Goal: Task Accomplishment & Management: Manage account settings

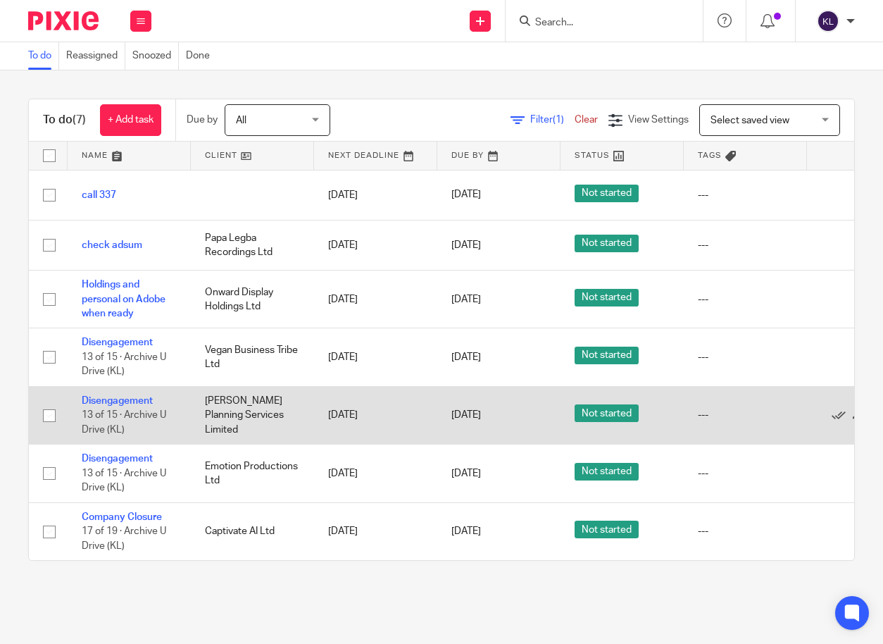
scroll to position [11, 0]
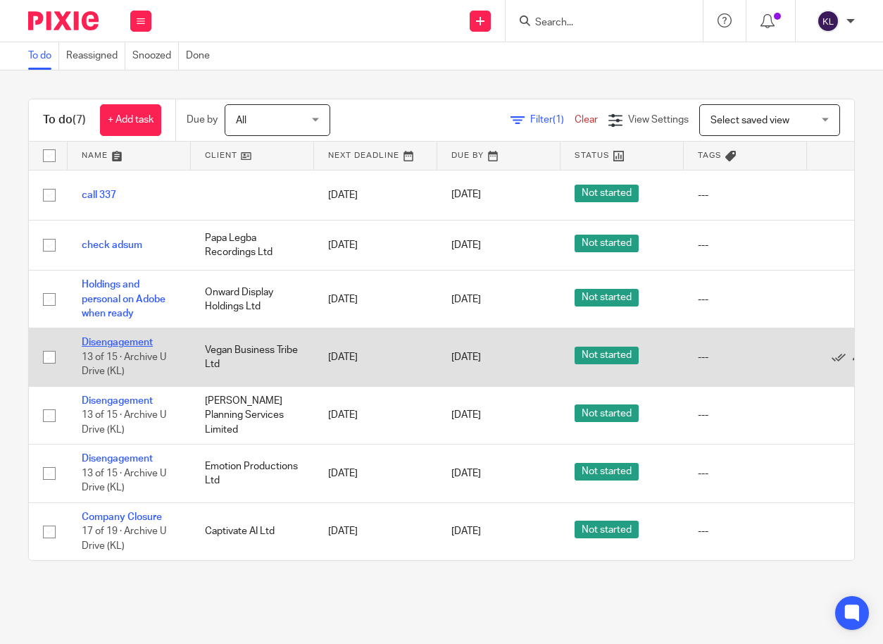
click at [134, 337] on link "Disengagement" at bounding box center [117, 342] width 71 height 10
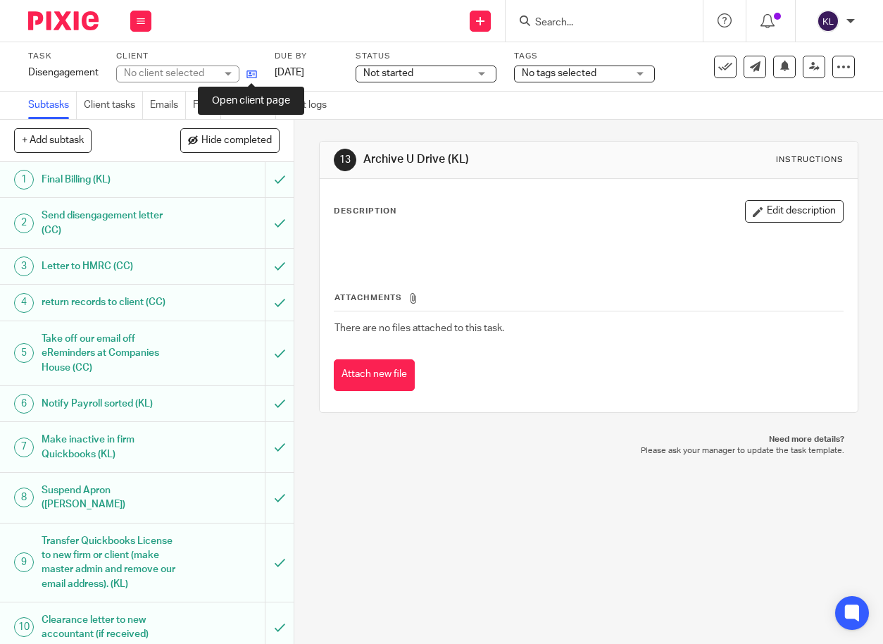
click at [253, 75] on icon at bounding box center [251, 74] width 11 height 11
click at [591, 24] on input "Search" at bounding box center [597, 23] width 127 height 13
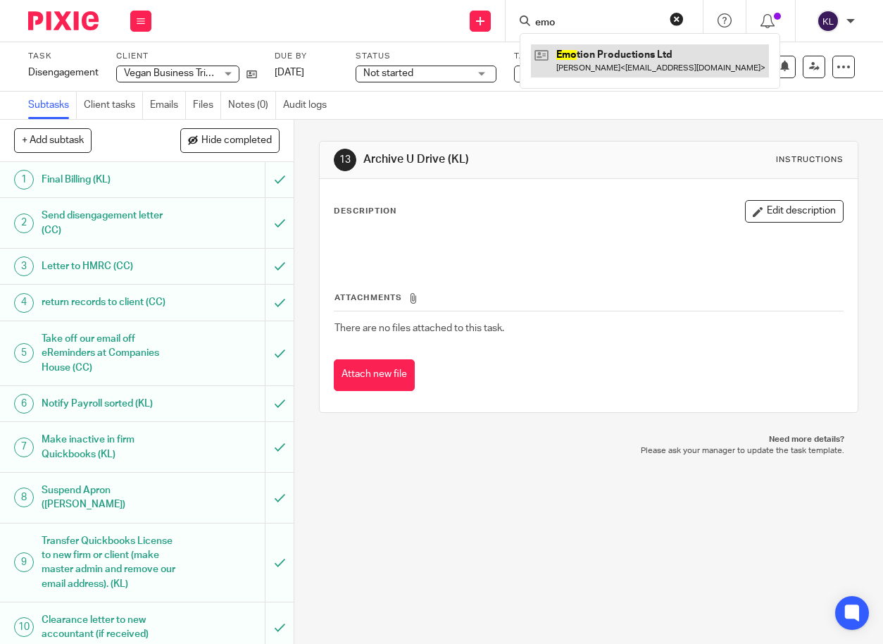
type input "emo"
click at [579, 68] on link at bounding box center [650, 60] width 238 height 32
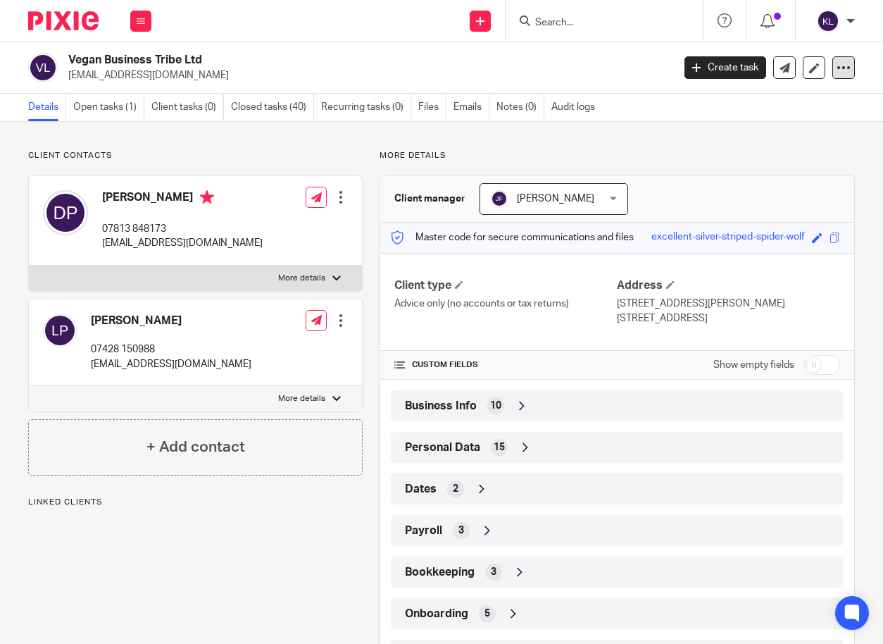
click at [841, 61] on div at bounding box center [843, 67] width 23 height 23
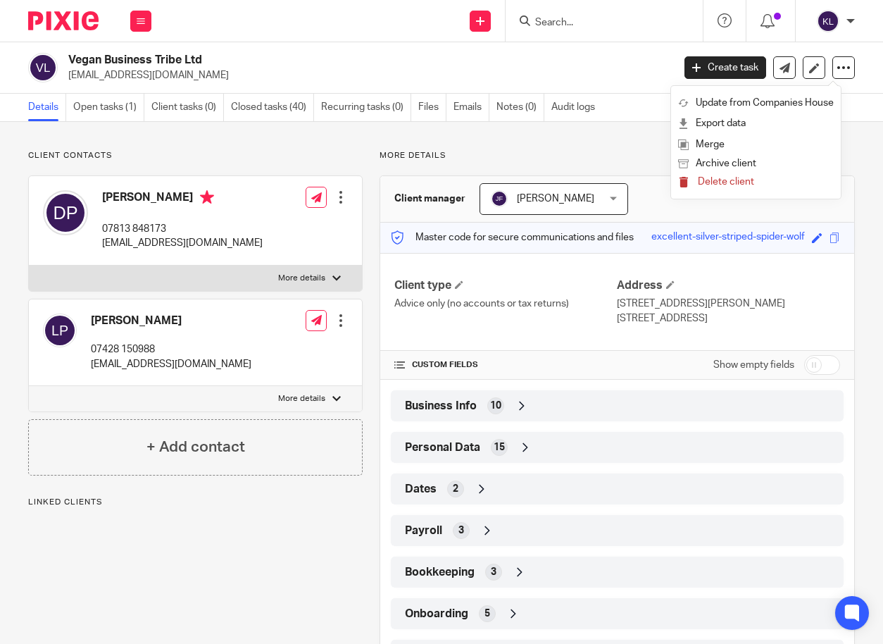
click at [741, 180] on span "Delete client" at bounding box center [726, 182] width 56 height 10
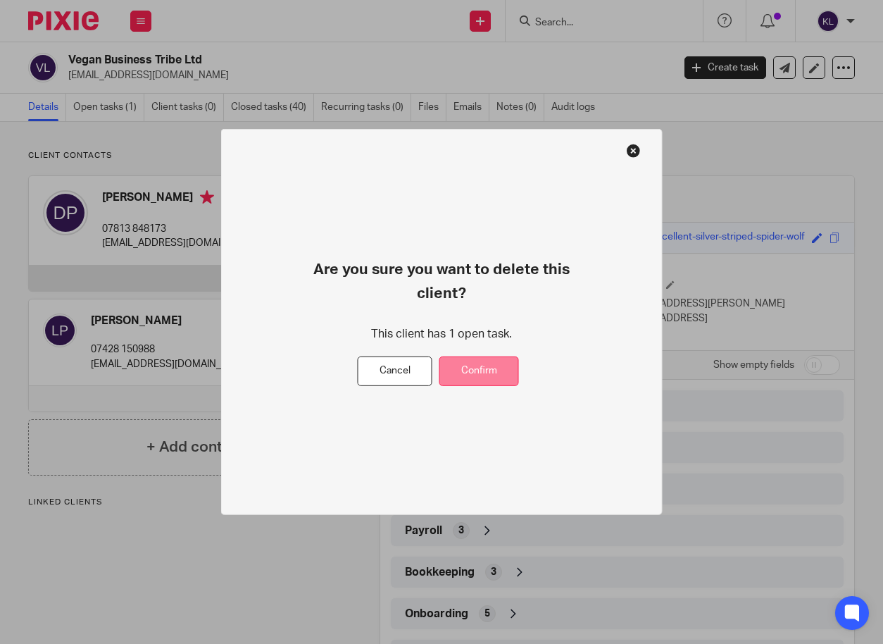
click at [514, 356] on button "Confirm" at bounding box center [479, 371] width 80 height 30
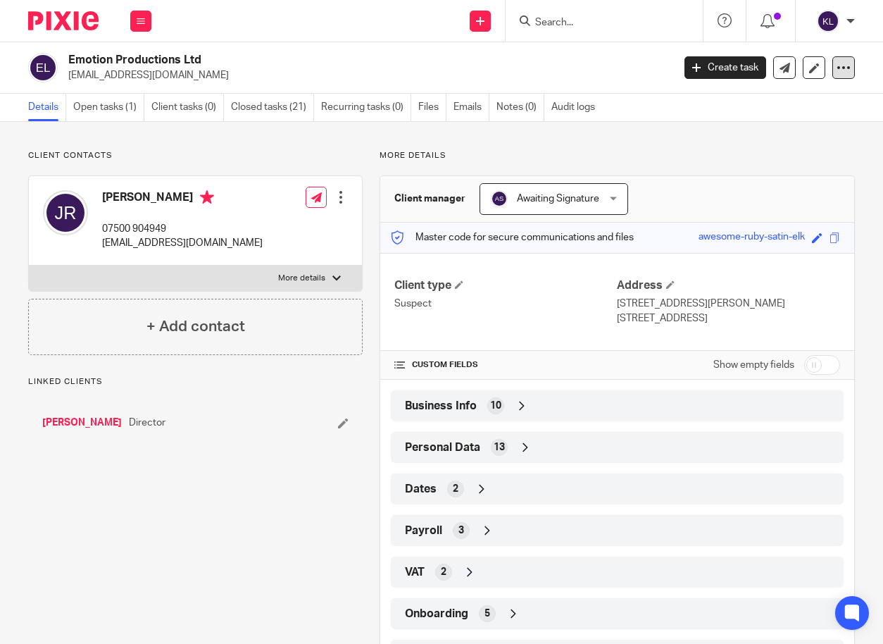
click at [836, 65] on icon at bounding box center [843, 68] width 14 height 14
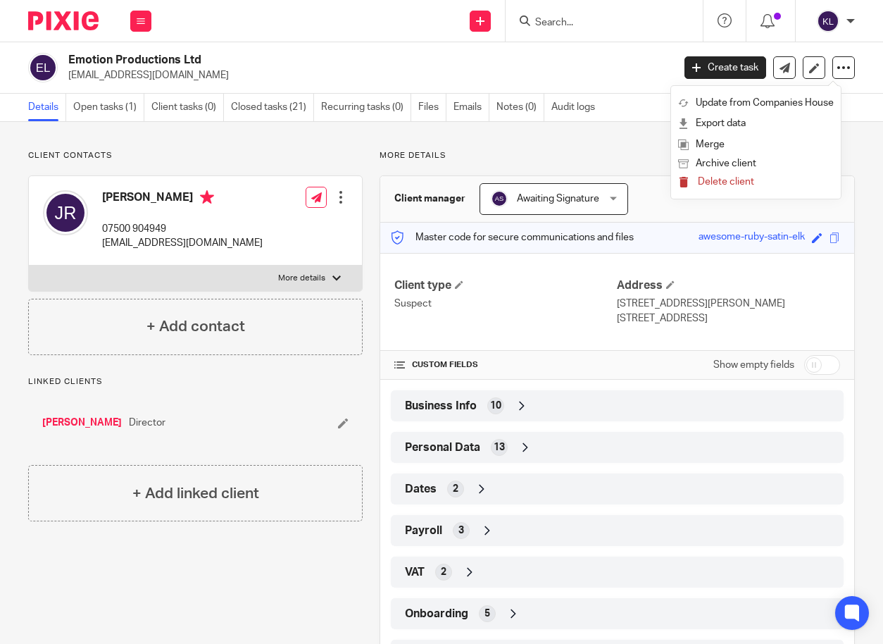
click at [739, 180] on span "Delete client" at bounding box center [726, 182] width 56 height 10
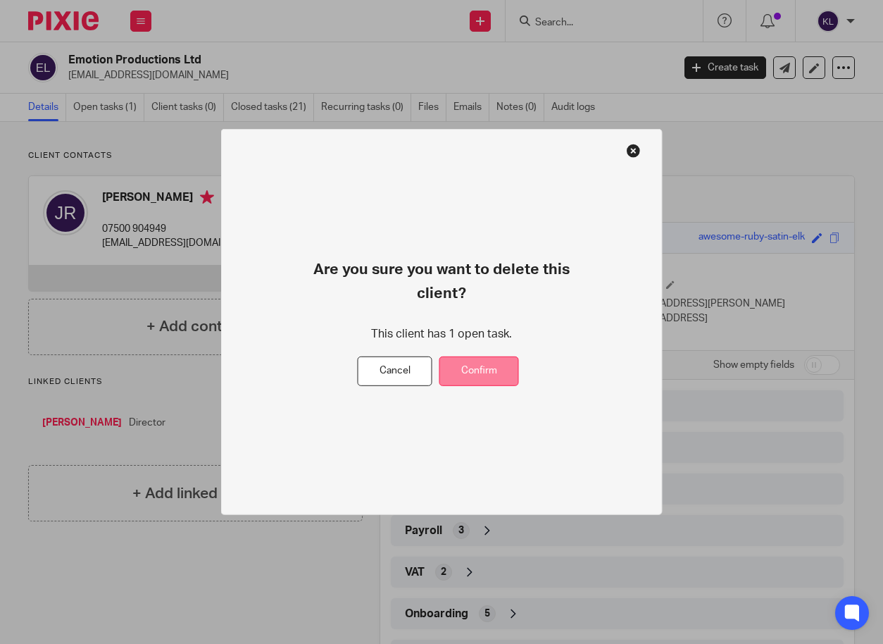
click at [494, 367] on button "Confirm" at bounding box center [479, 371] width 80 height 30
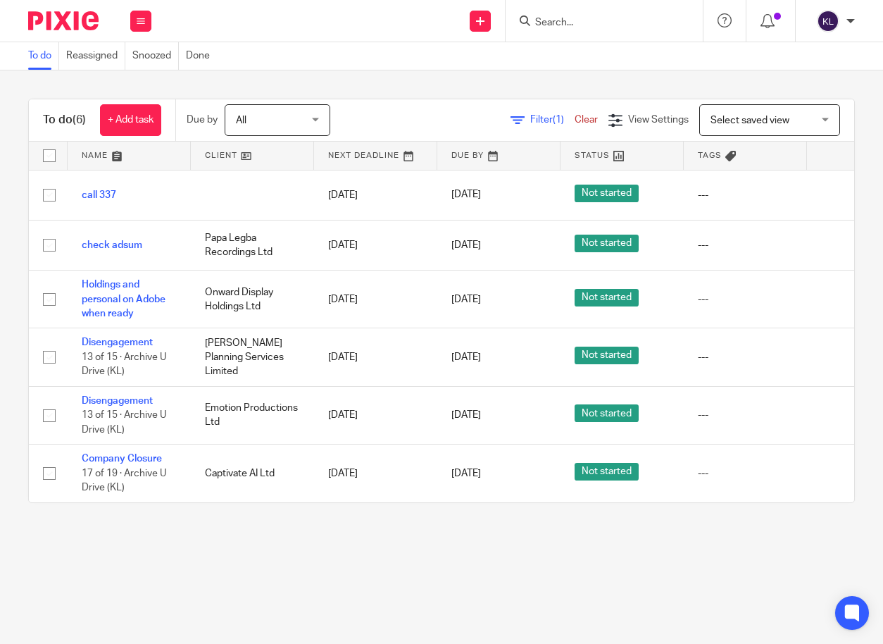
click at [562, 25] on input "Search" at bounding box center [597, 23] width 127 height 13
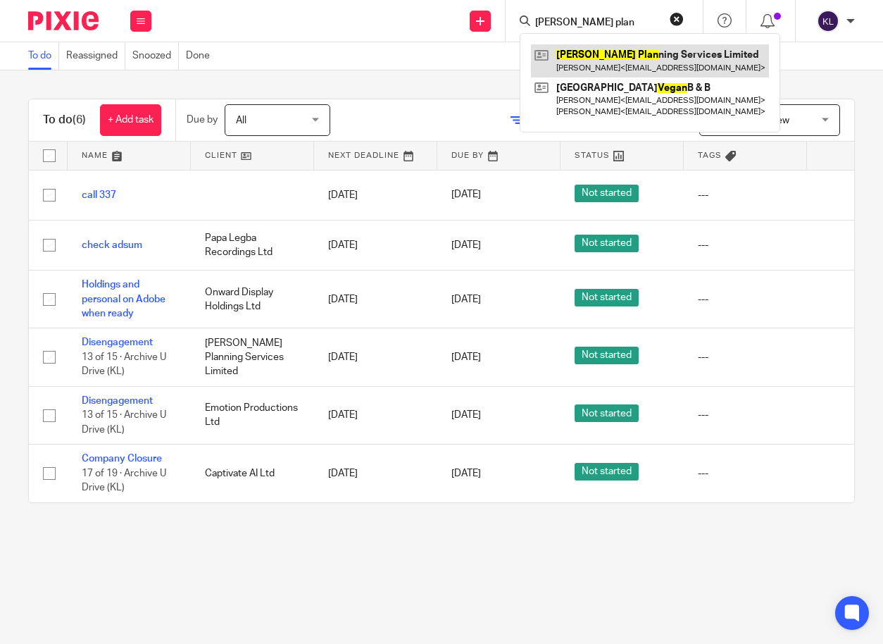
type input "vega plan"
click at [609, 63] on link at bounding box center [650, 60] width 238 height 32
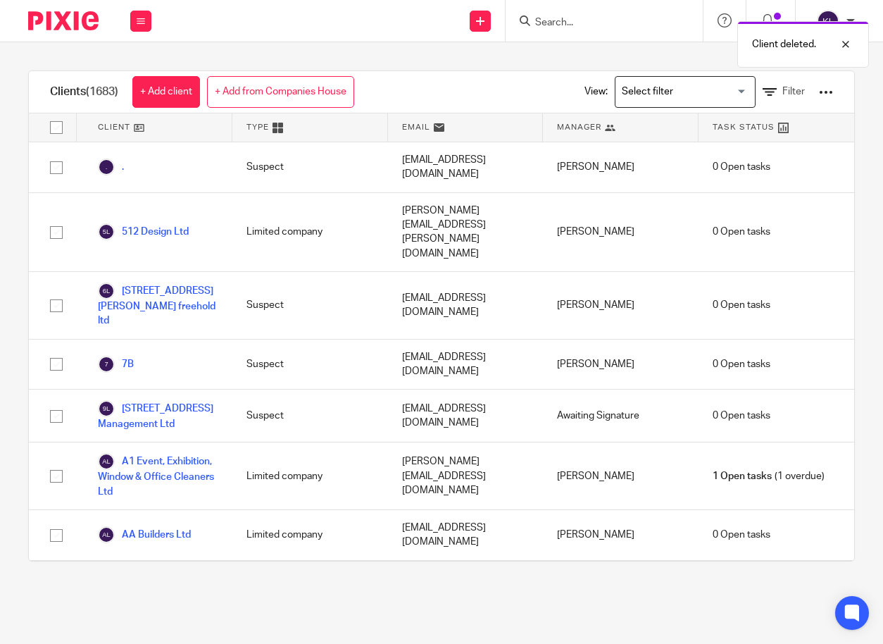
click at [558, 25] on div "Client deleted." at bounding box center [654, 41] width 427 height 54
click at [843, 46] on div at bounding box center [835, 44] width 38 height 17
click at [551, 25] on input "Search" at bounding box center [597, 23] width 127 height 13
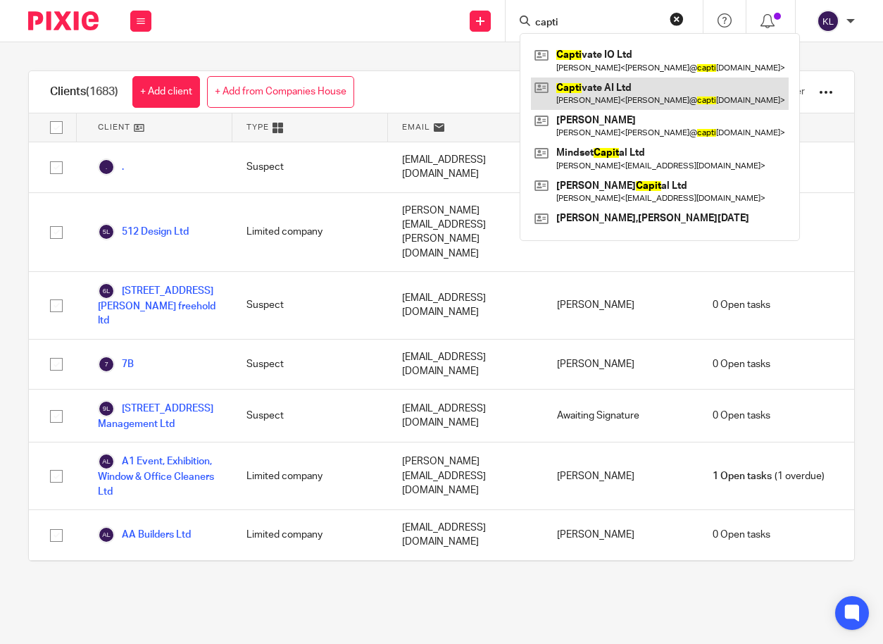
type input "capti"
click at [589, 87] on link at bounding box center [660, 93] width 258 height 32
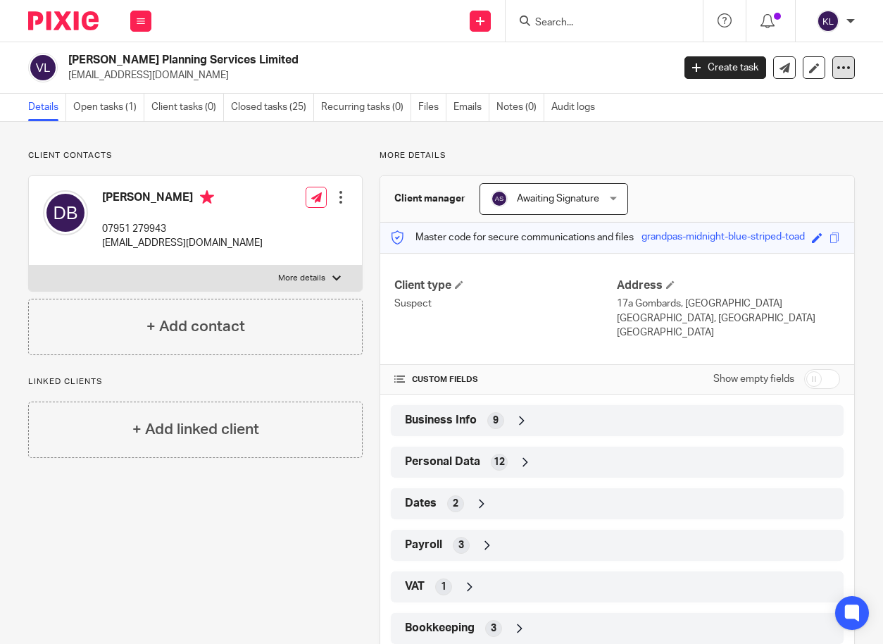
click at [836, 66] on icon at bounding box center [843, 68] width 14 height 14
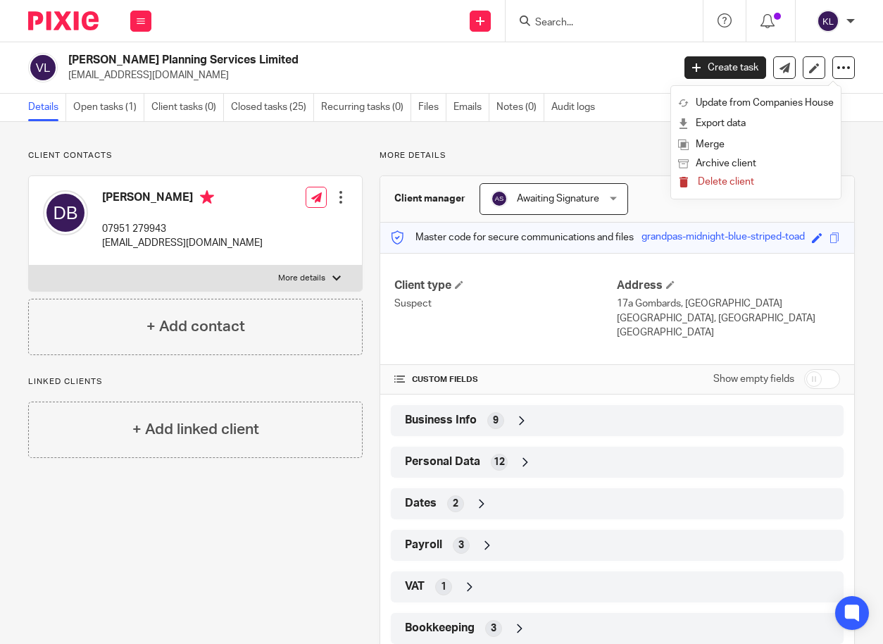
click at [727, 181] on span "Delete client" at bounding box center [726, 182] width 56 height 10
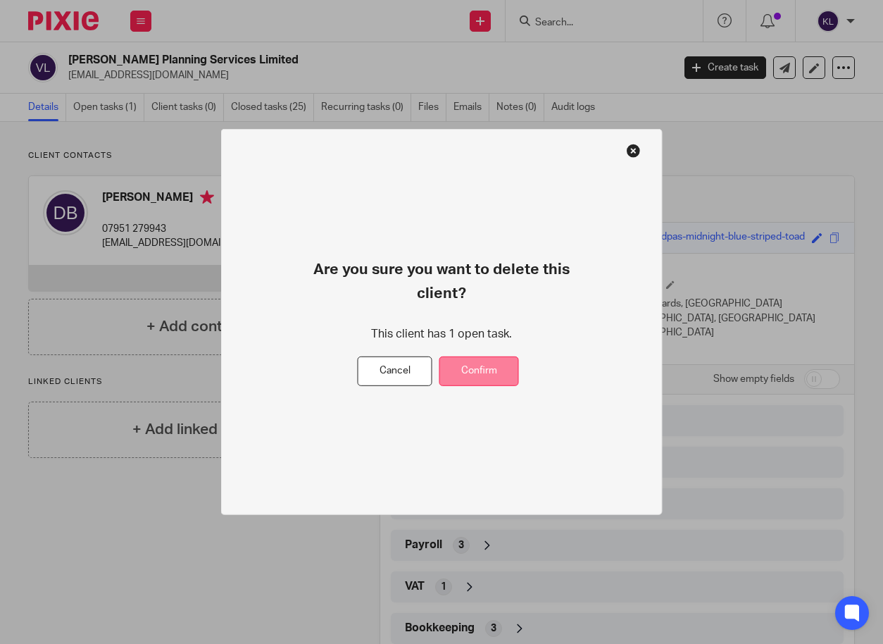
click at [467, 360] on button "Confirm" at bounding box center [479, 371] width 80 height 30
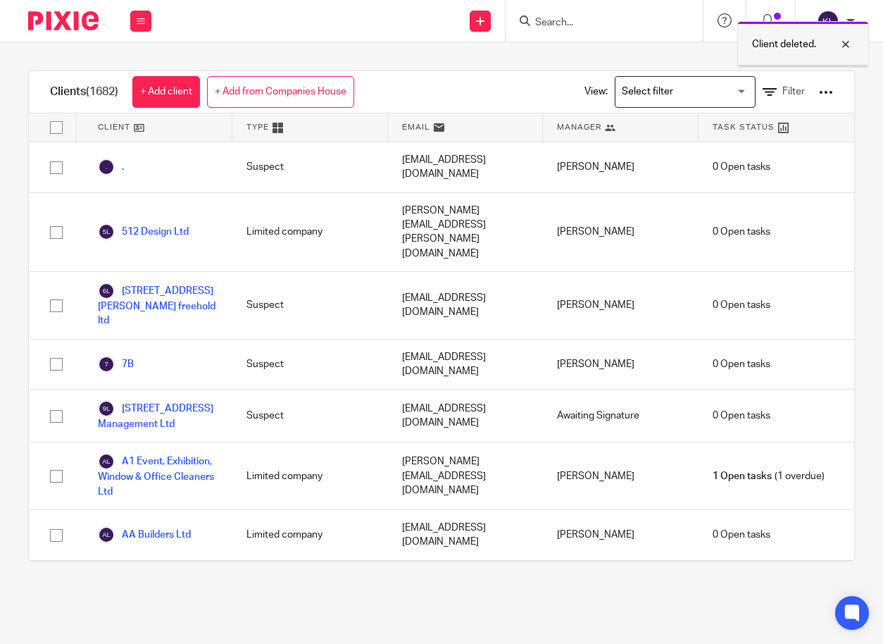
click at [846, 46] on div at bounding box center [835, 44] width 38 height 17
click at [556, 23] on input "Search" at bounding box center [597, 23] width 127 height 13
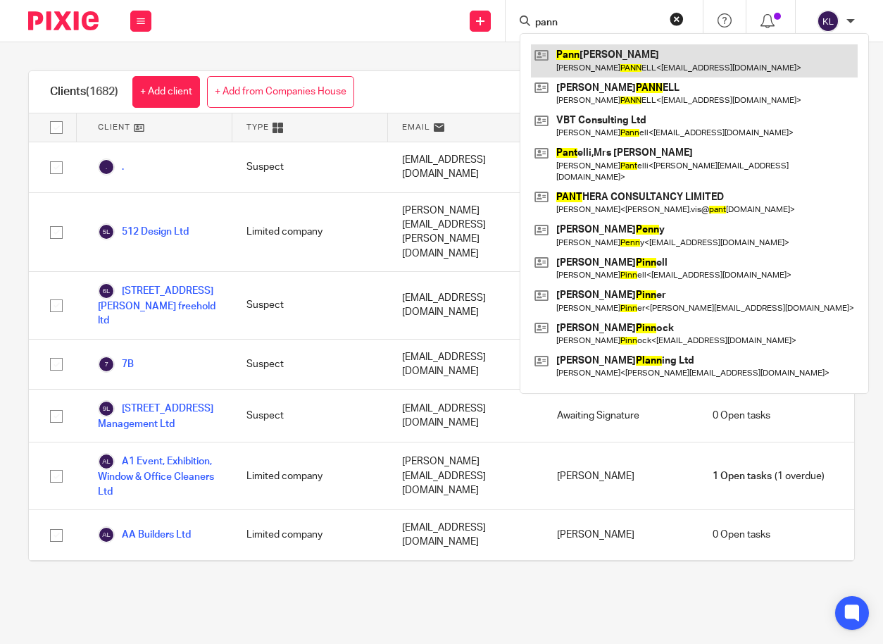
type input "pann"
click at [583, 50] on link at bounding box center [694, 60] width 327 height 32
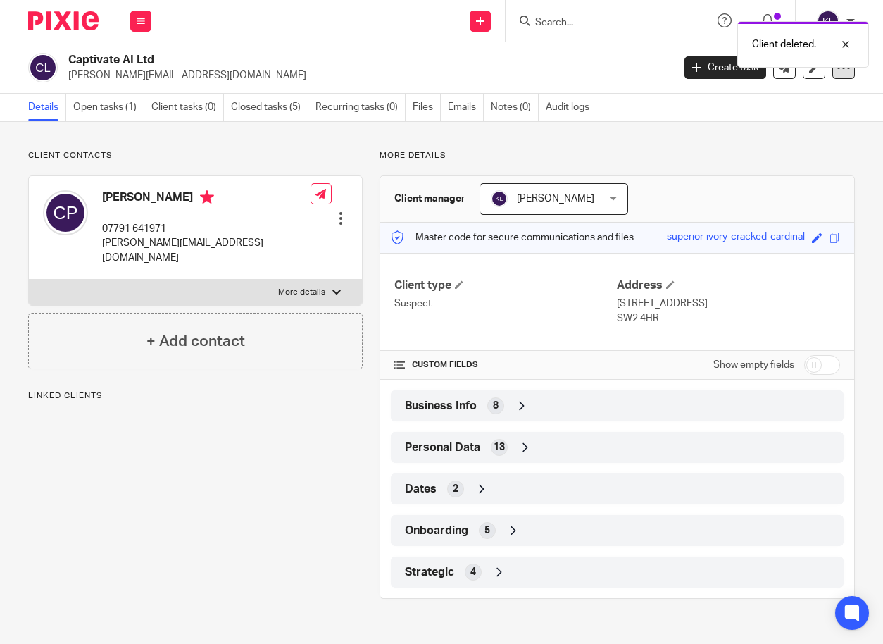
click at [836, 70] on icon at bounding box center [843, 68] width 14 height 14
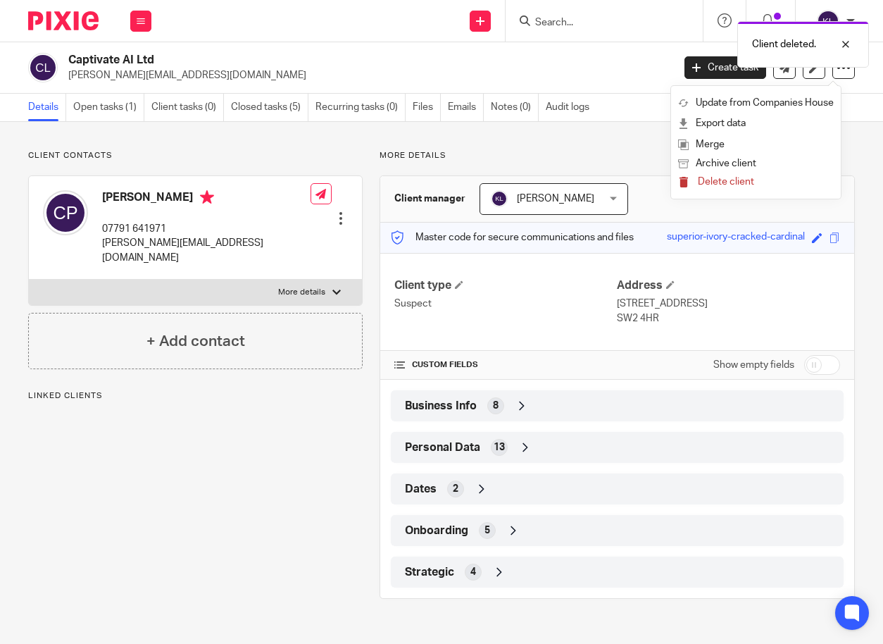
click at [731, 182] on span "Delete client" at bounding box center [726, 182] width 56 height 10
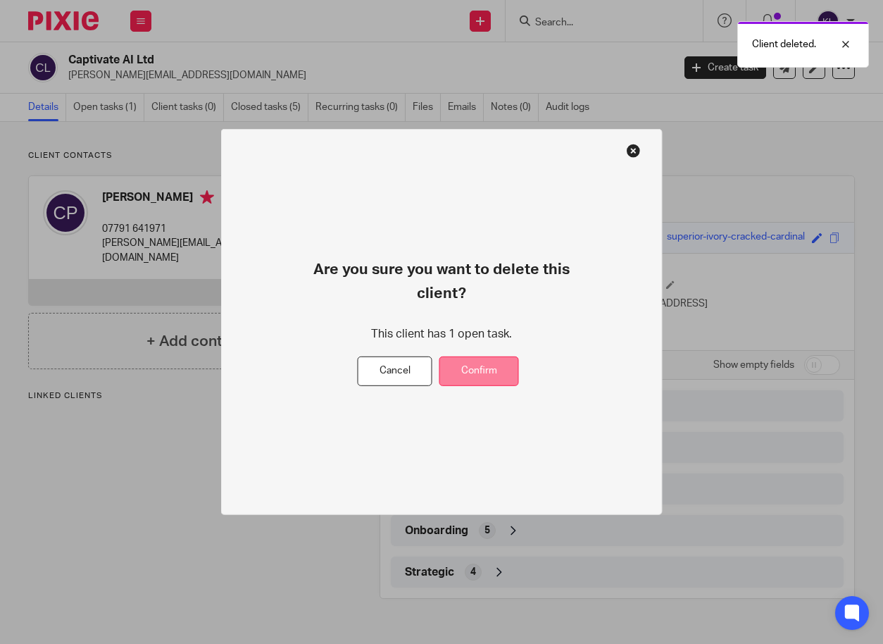
click at [508, 356] on button "Confirm" at bounding box center [479, 371] width 80 height 30
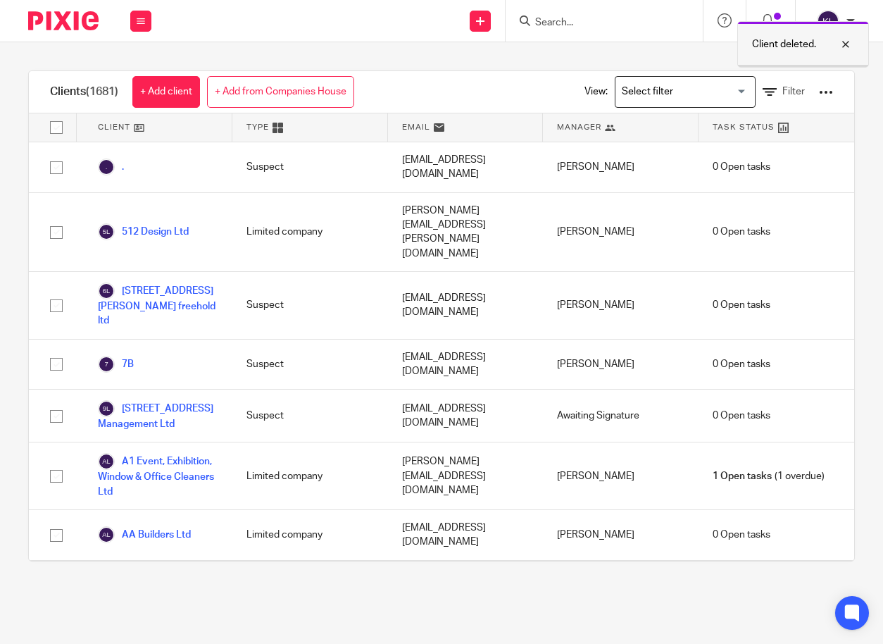
click at [848, 40] on div at bounding box center [835, 44] width 38 height 17
click at [553, 21] on input "Search" at bounding box center [597, 23] width 127 height 13
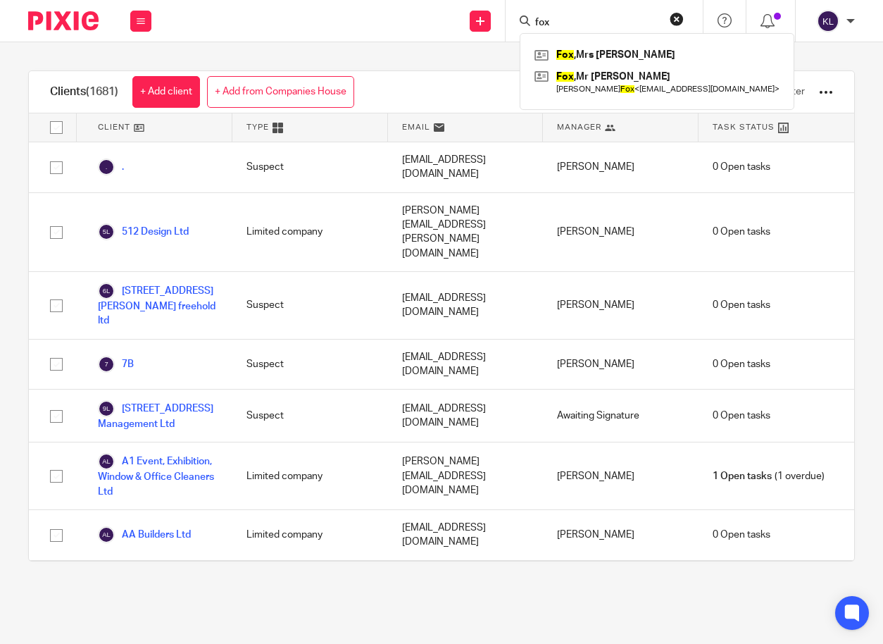
drag, startPoint x: 567, startPoint y: 25, endPoint x: 511, endPoint y: 24, distance: 56.3
click at [513, 24] on div "fox Fox ,Mrs Caroline Fox ,Mr Alistair Alistair Fox < alistairfox@live.com >" at bounding box center [604, 21] width 197 height 42
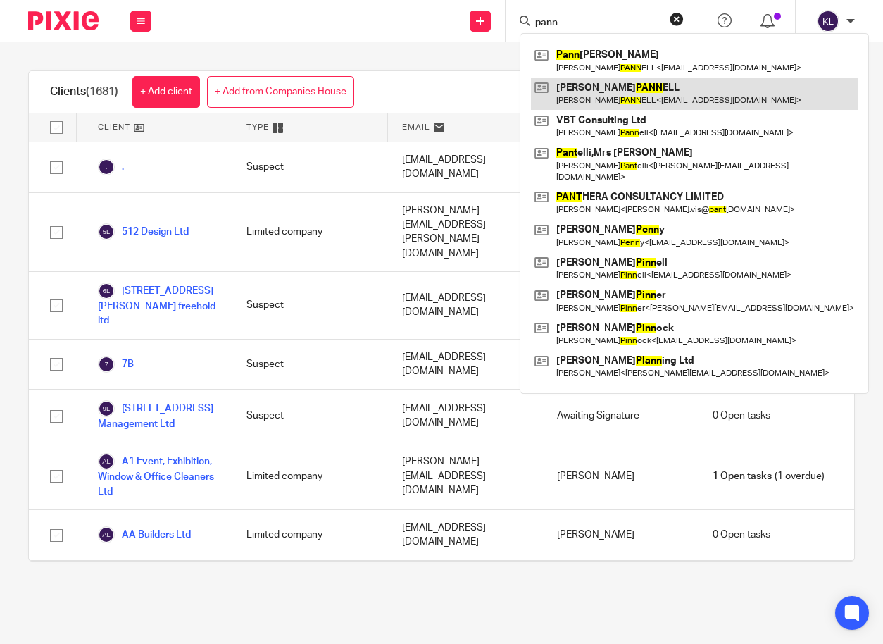
type input "pann"
click at [603, 94] on link at bounding box center [694, 93] width 327 height 32
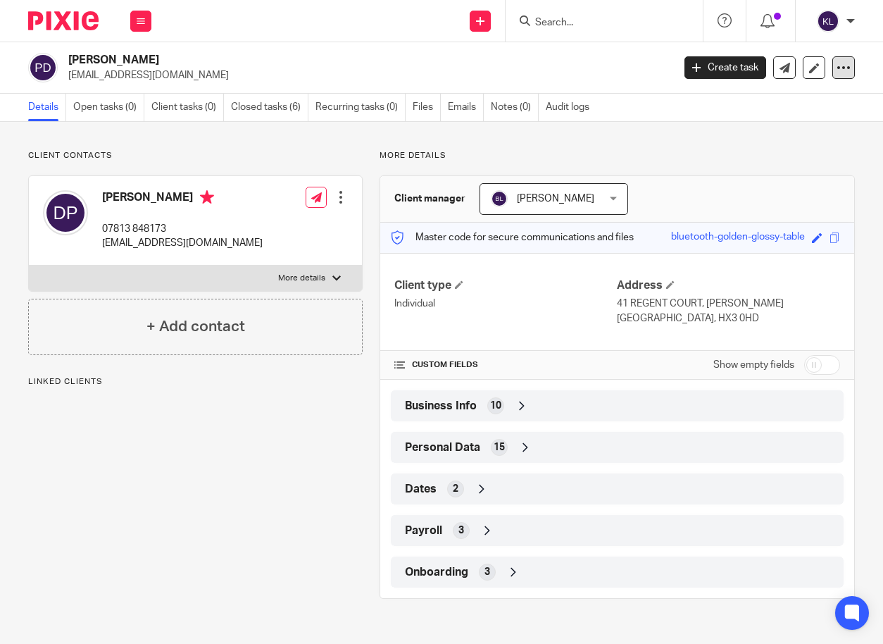
click at [836, 62] on icon at bounding box center [843, 68] width 14 height 14
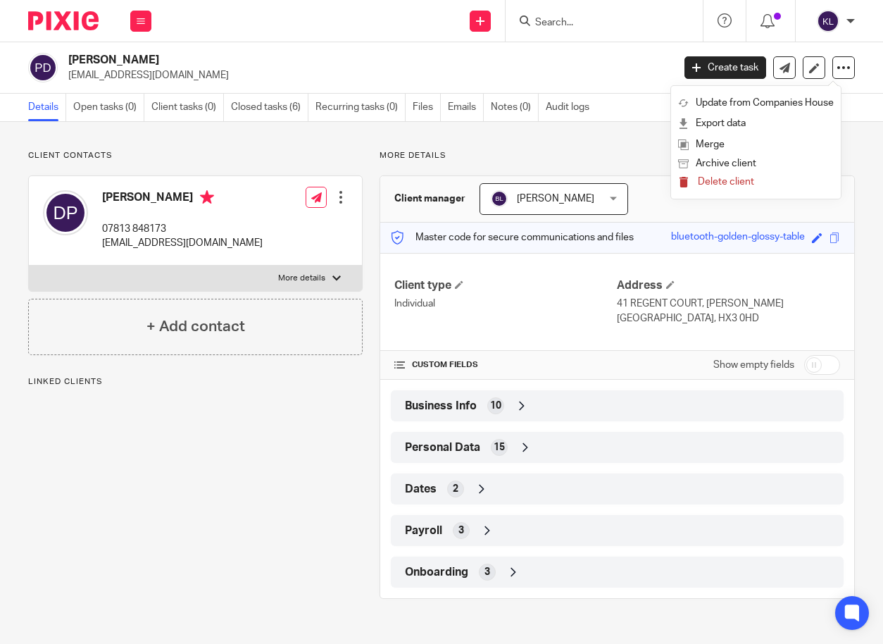
click at [735, 184] on span "Delete client" at bounding box center [726, 182] width 56 height 10
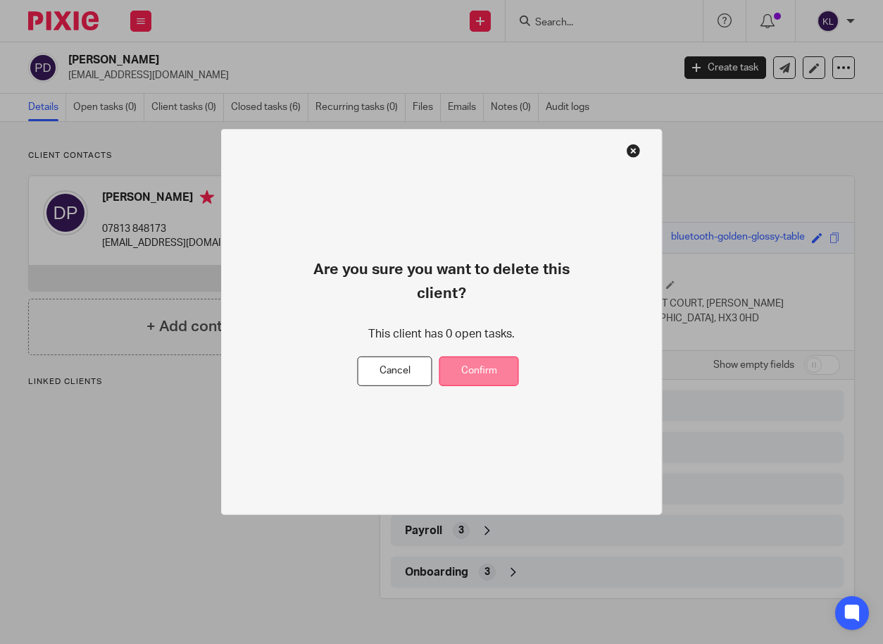
click at [500, 356] on button "Confirm" at bounding box center [479, 371] width 80 height 30
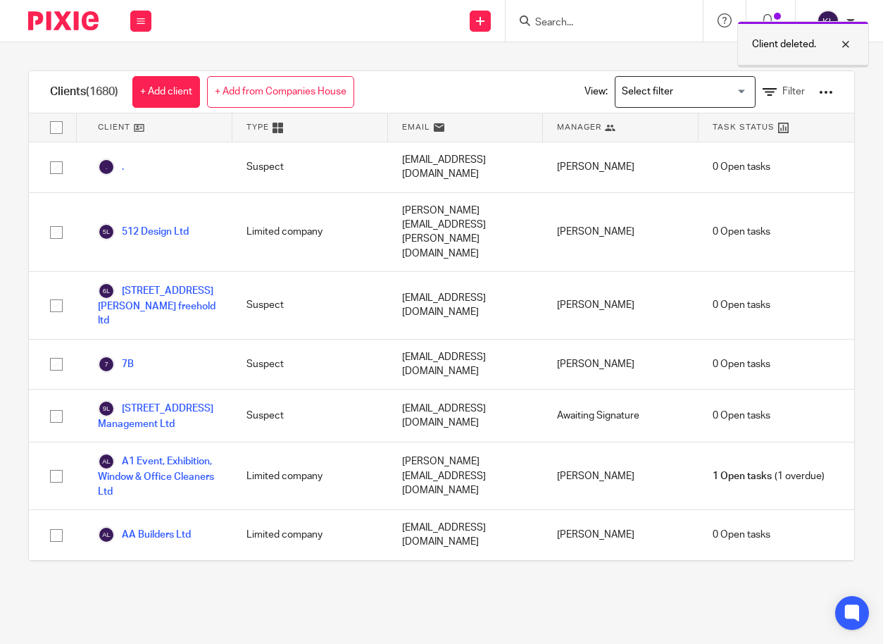
click at [841, 43] on div at bounding box center [835, 44] width 38 height 17
click at [546, 22] on input "Search" at bounding box center [597, 23] width 127 height 13
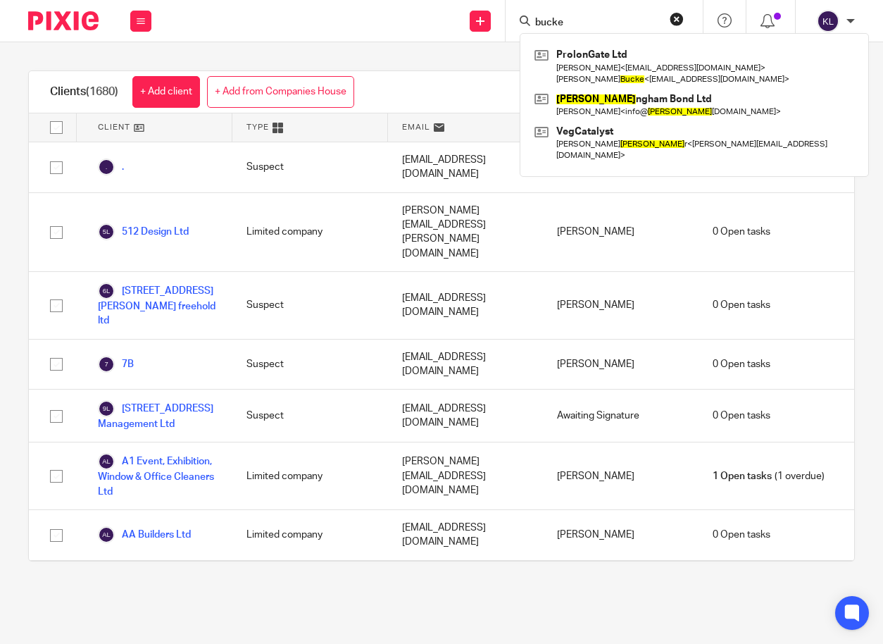
drag, startPoint x: 573, startPoint y: 19, endPoint x: 513, endPoint y: 12, distance: 61.0
click at [513, 12] on div "bucke ProlonGate Ltd Samuel Travis < samtravis@prolongate.io > Damian Bucke < d…" at bounding box center [604, 21] width 197 height 42
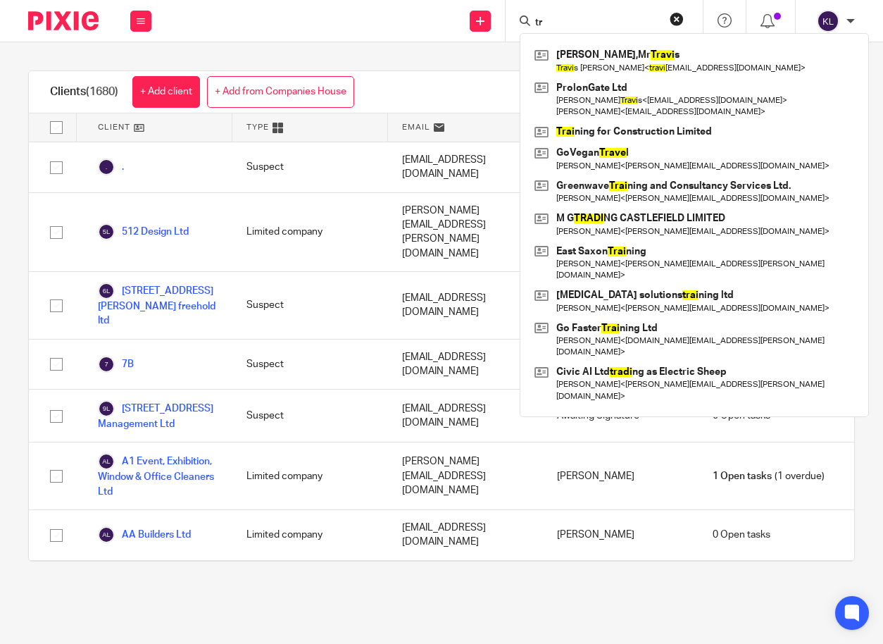
type input "t"
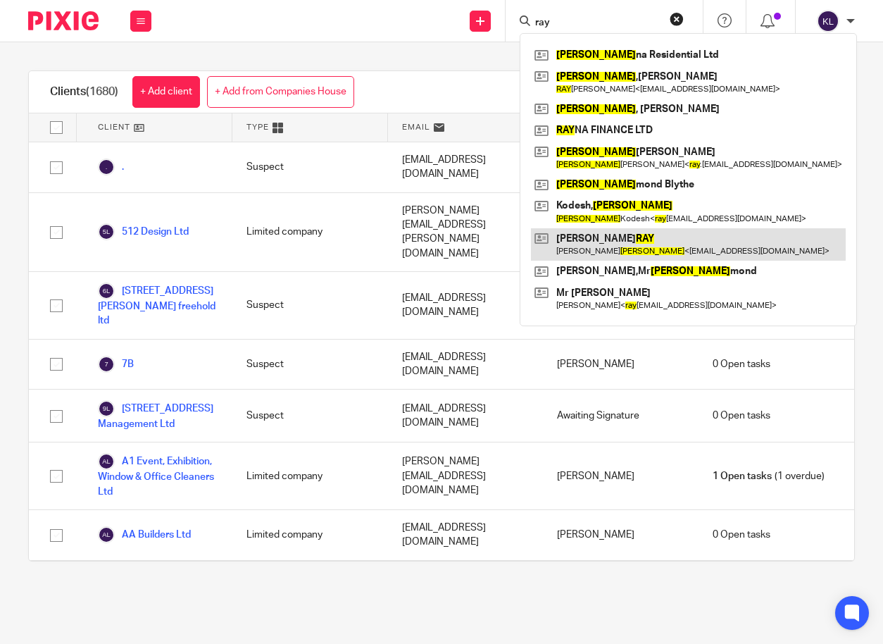
type input "ray"
click at [623, 243] on link at bounding box center [688, 244] width 315 height 32
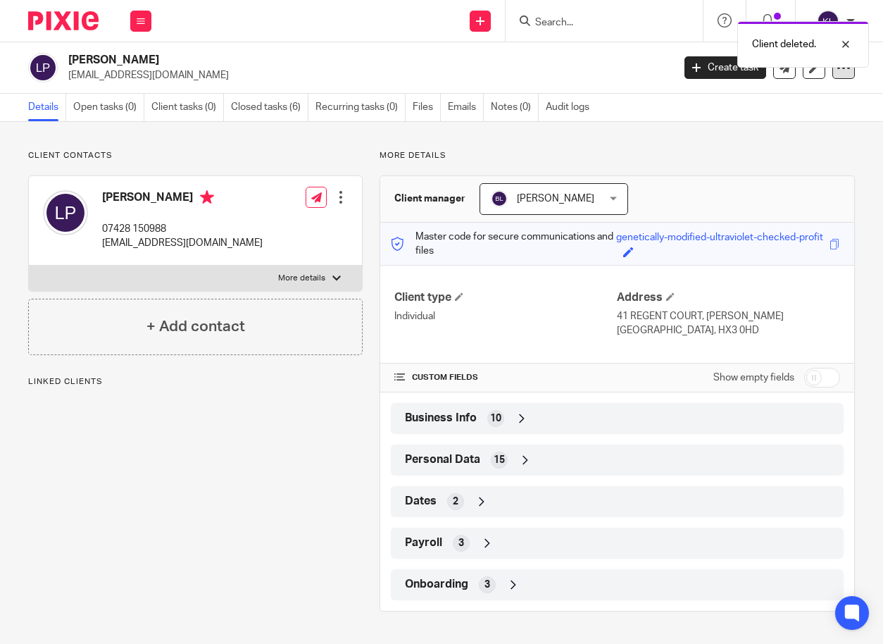
click at [840, 73] on div at bounding box center [843, 67] width 23 height 23
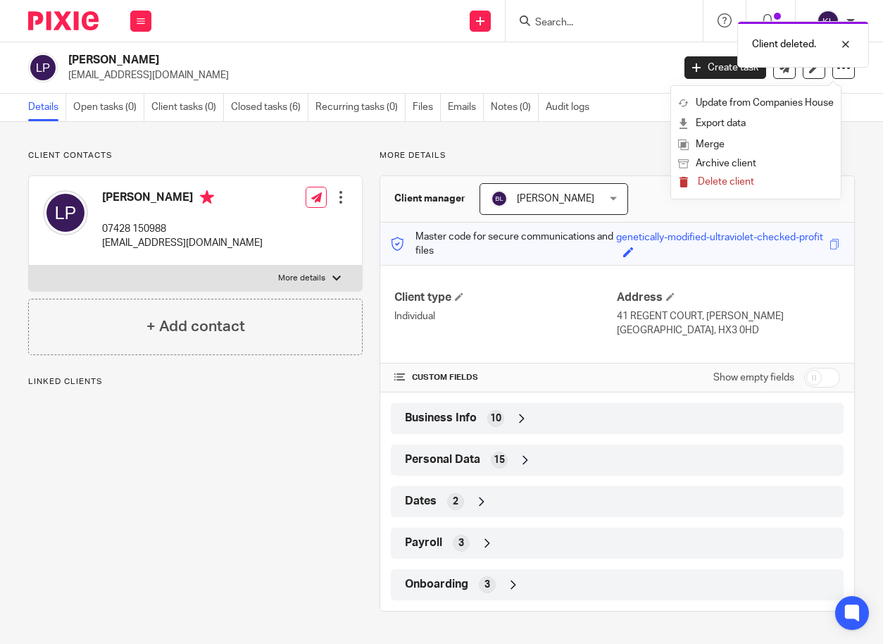
click at [727, 183] on span "Delete client" at bounding box center [726, 182] width 56 height 10
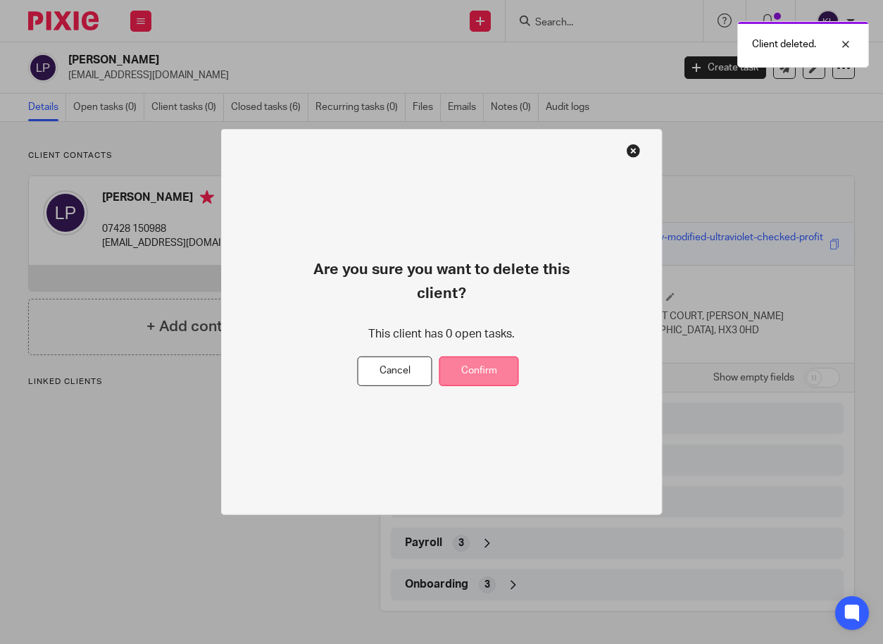
click at [502, 360] on button "Confirm" at bounding box center [479, 371] width 80 height 30
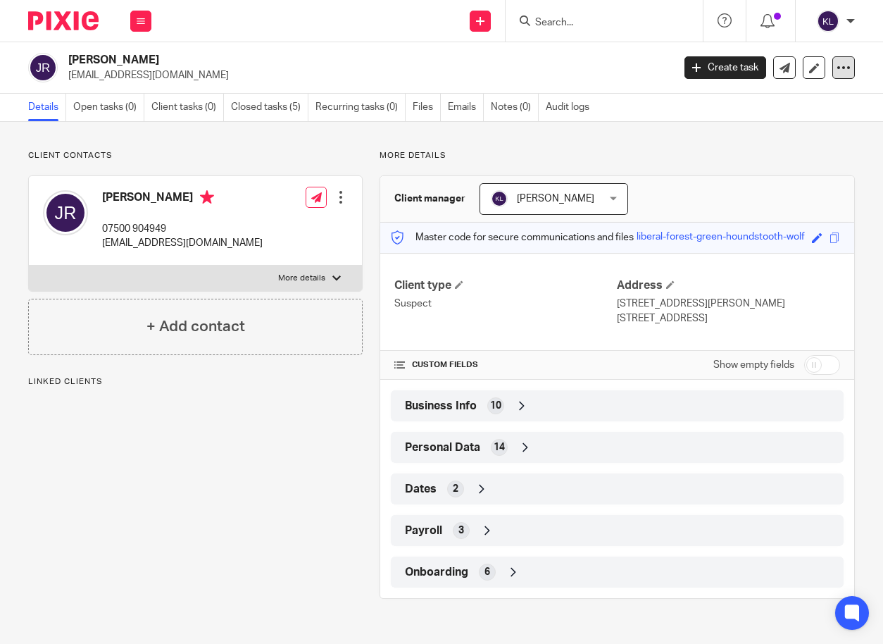
click at [836, 69] on icon at bounding box center [843, 68] width 14 height 14
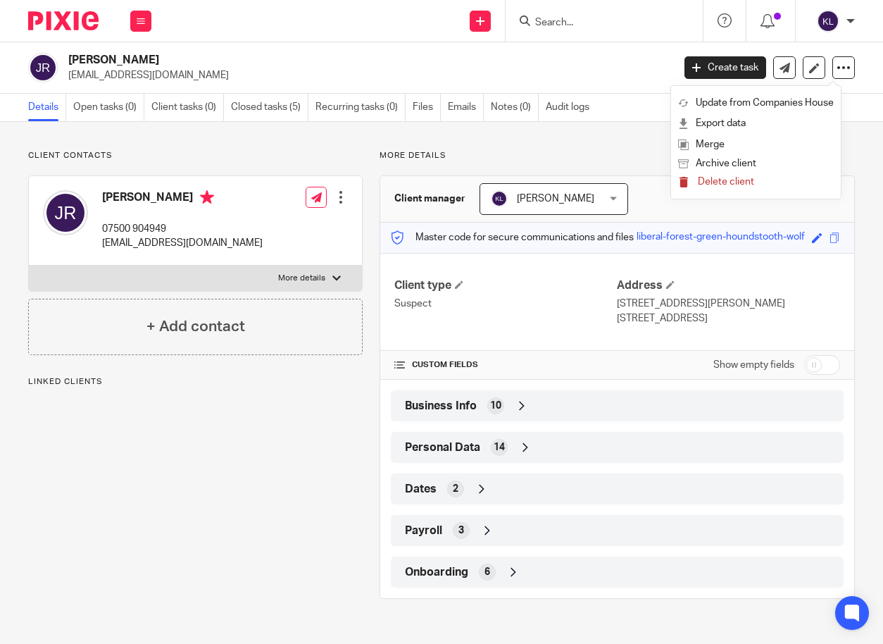
click at [739, 181] on span "Delete client" at bounding box center [726, 182] width 56 height 10
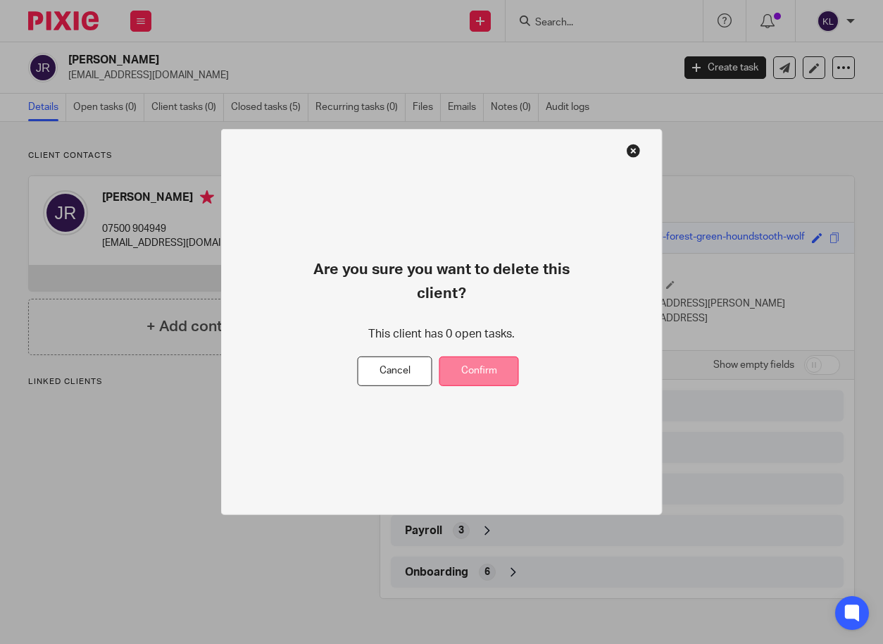
click at [491, 356] on button "Confirm" at bounding box center [479, 371] width 80 height 30
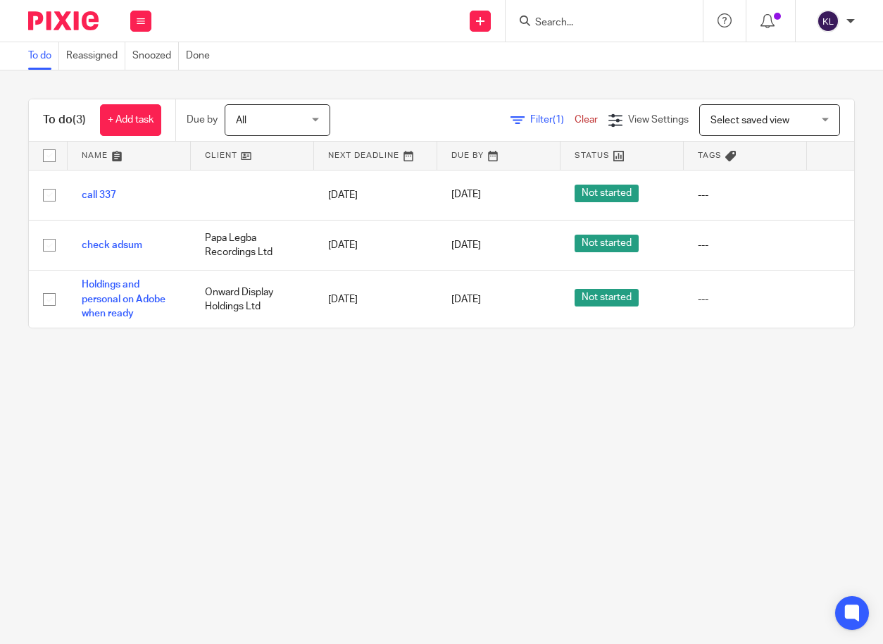
click at [363, 428] on main "To do Reassigned Snoozed Done To do (3) + Add task Due by All All [DATE] [DATE]…" at bounding box center [441, 322] width 883 height 644
click at [151, 53] on link "Snoozed" at bounding box center [155, 55] width 46 height 27
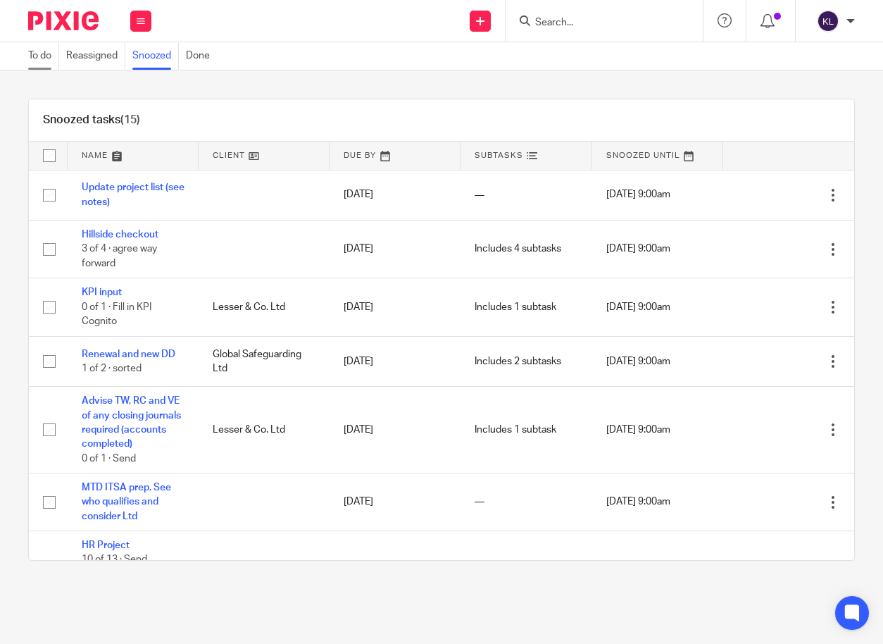
click at [42, 52] on link "To do" at bounding box center [43, 55] width 31 height 27
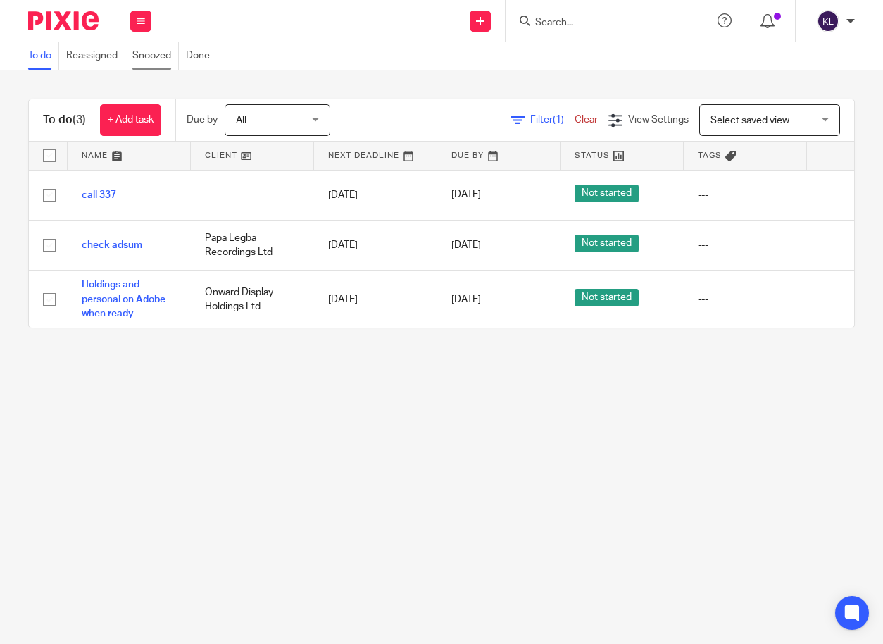
click at [146, 57] on link "Snoozed" at bounding box center [155, 55] width 46 height 27
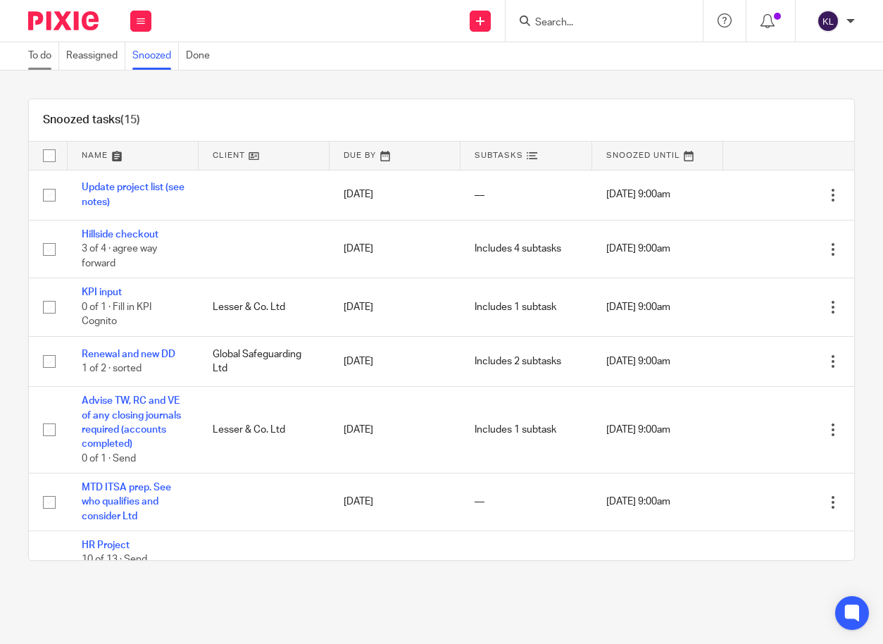
click at [41, 54] on link "To do" at bounding box center [43, 55] width 31 height 27
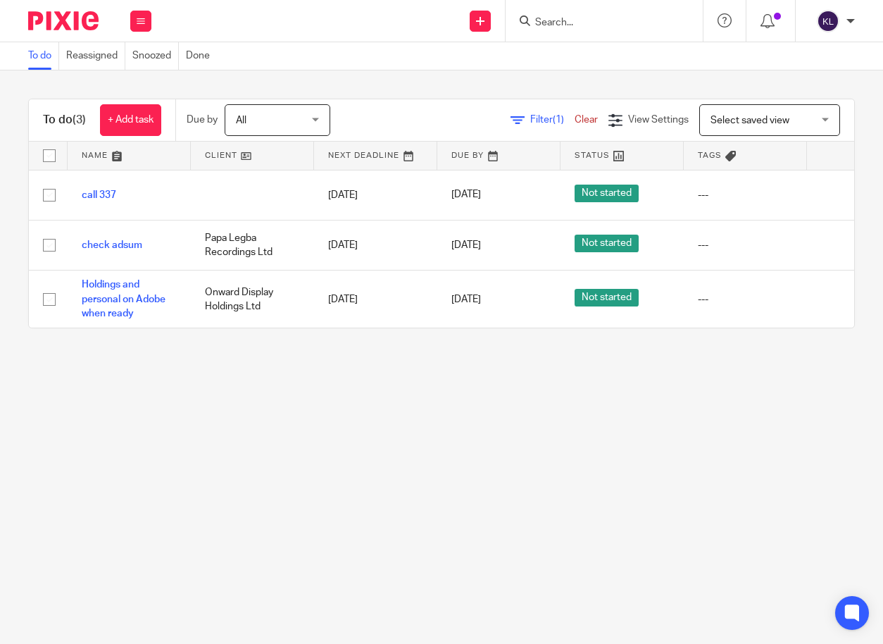
scroll to position [0, 97]
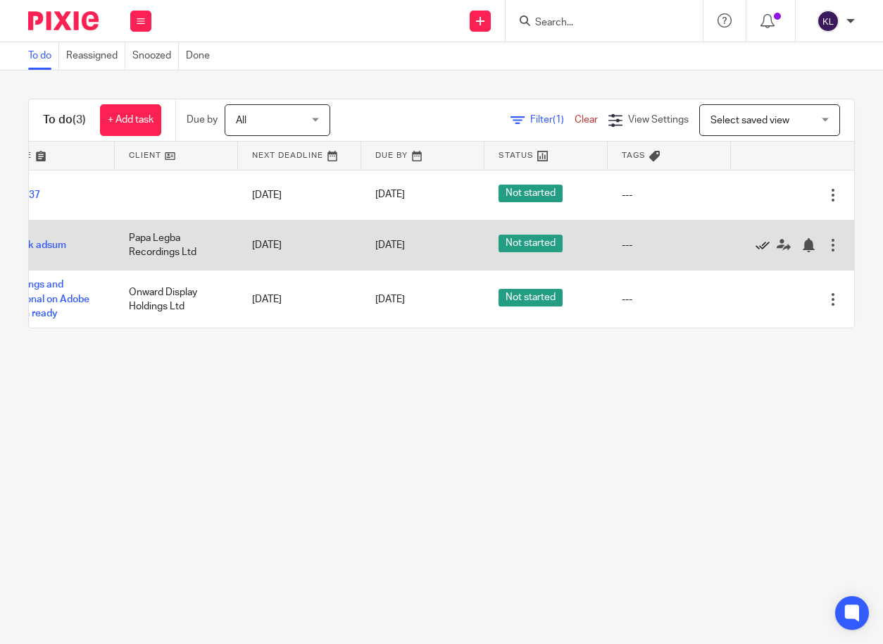
click at [755, 241] on icon at bounding box center [762, 245] width 14 height 14
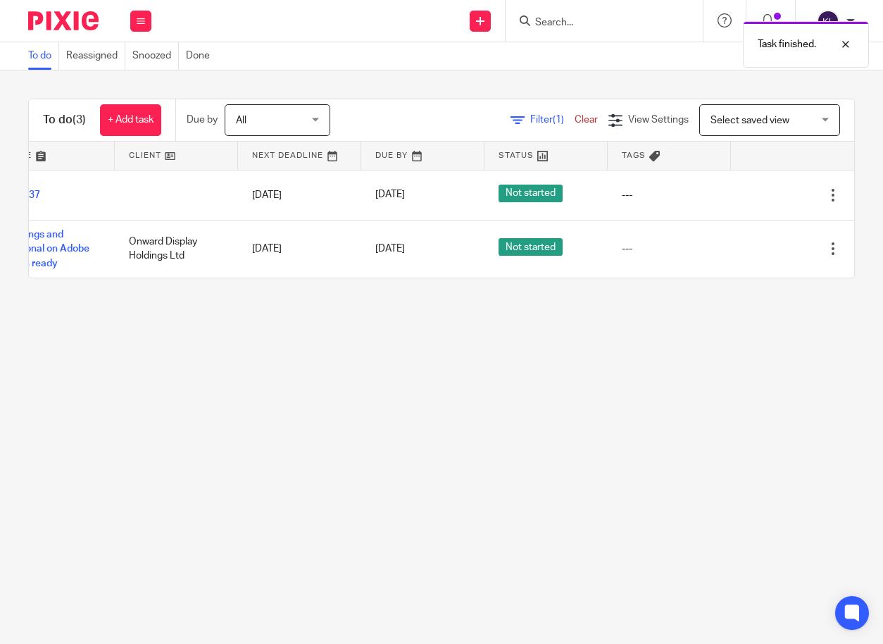
click at [578, 21] on div "Task finished." at bounding box center [654, 41] width 427 height 54
click at [855, 44] on div "Task finished." at bounding box center [806, 44] width 126 height 46
click at [551, 15] on form at bounding box center [609, 21] width 150 height 18
click at [555, 18] on input "Search" at bounding box center [597, 23] width 127 height 13
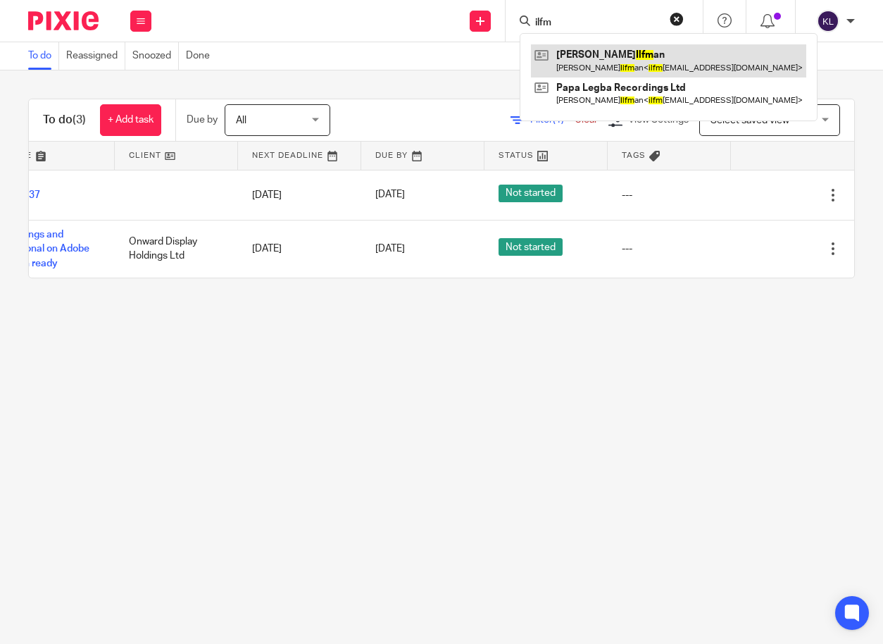
type input "ilfm"
click at [583, 54] on link at bounding box center [668, 60] width 275 height 32
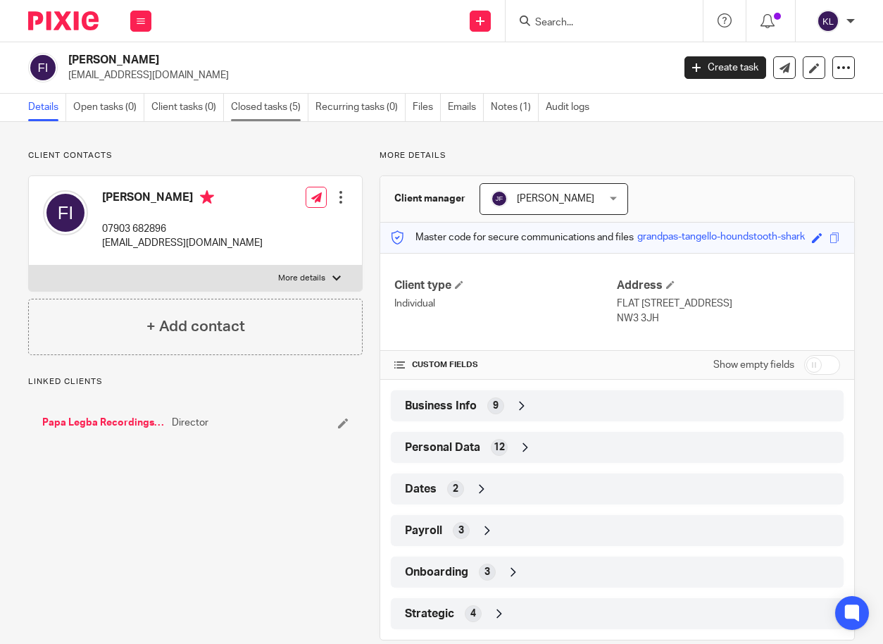
click at [278, 105] on link "Closed tasks (5)" at bounding box center [269, 107] width 77 height 27
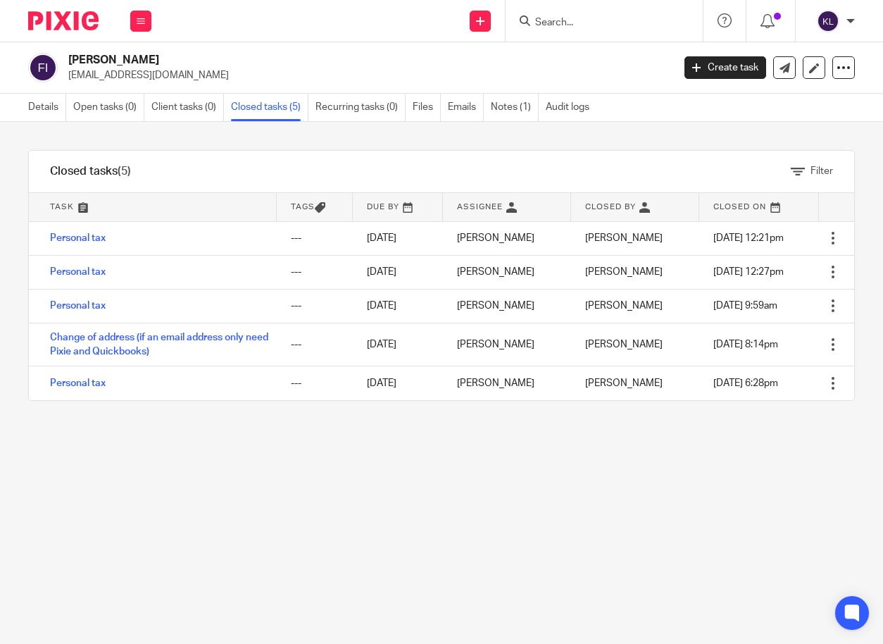
click at [561, 27] on input "Search" at bounding box center [597, 23] width 127 height 13
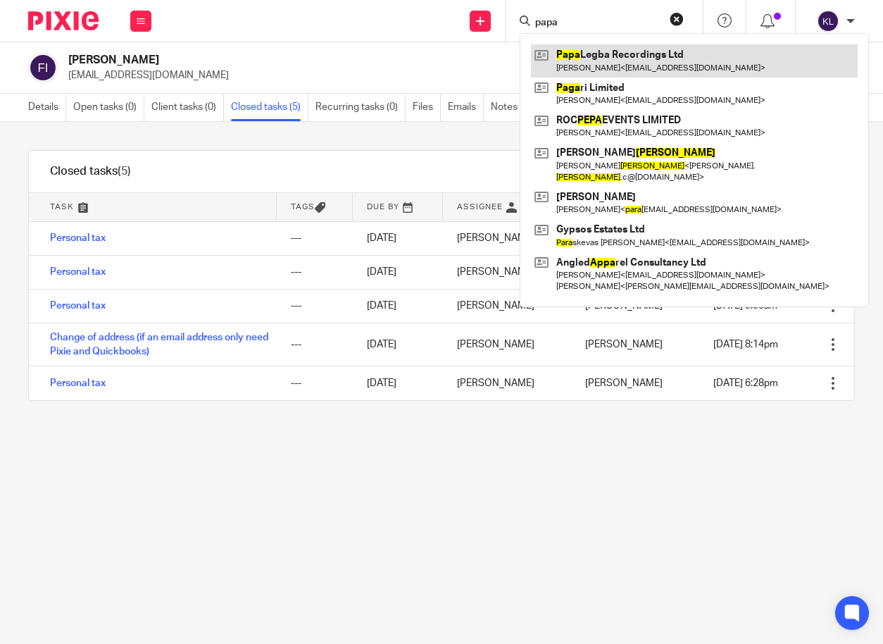
type input "papa"
click at [589, 59] on link at bounding box center [694, 60] width 327 height 32
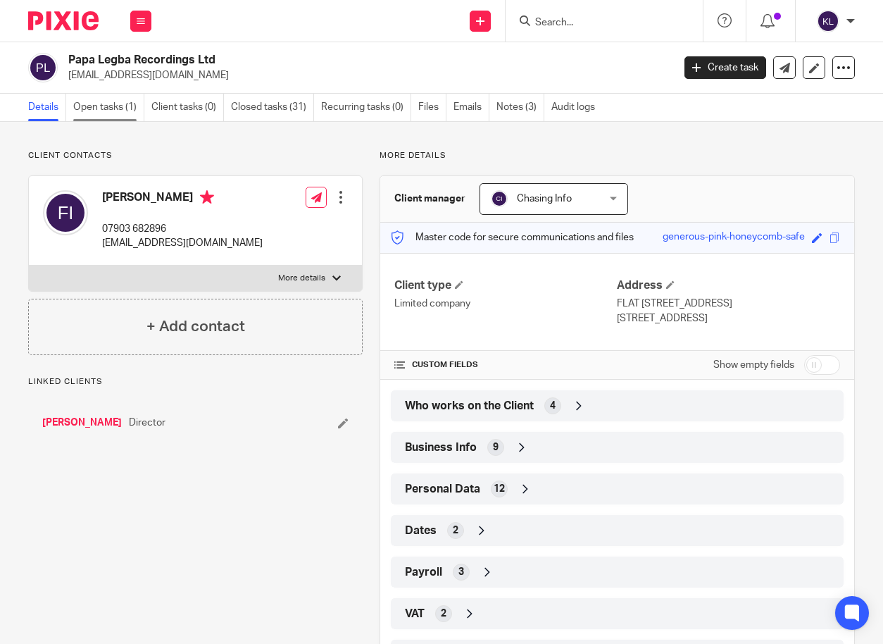
click at [124, 106] on link "Open tasks (1)" at bounding box center [108, 107] width 71 height 27
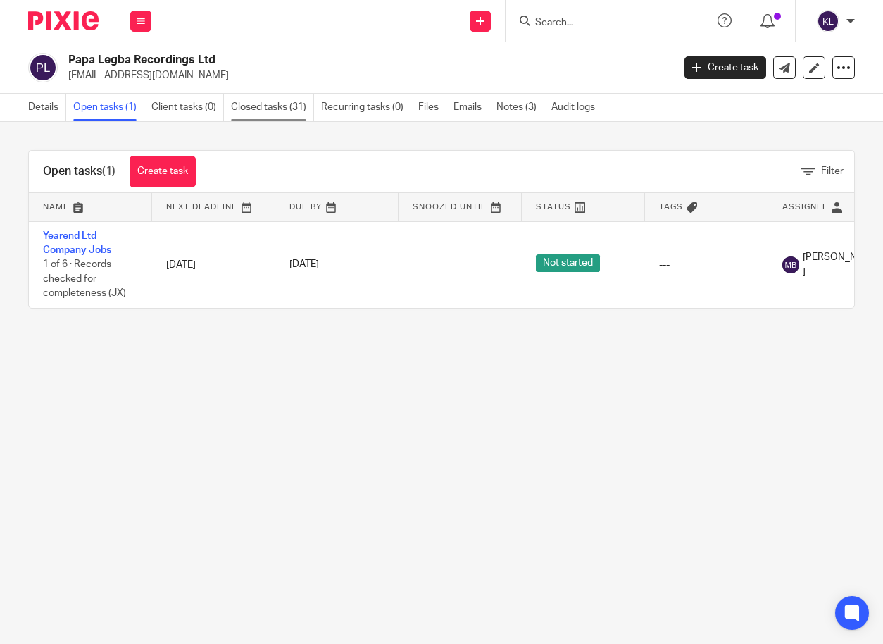
click at [280, 106] on link "Closed tasks (31)" at bounding box center [272, 107] width 83 height 27
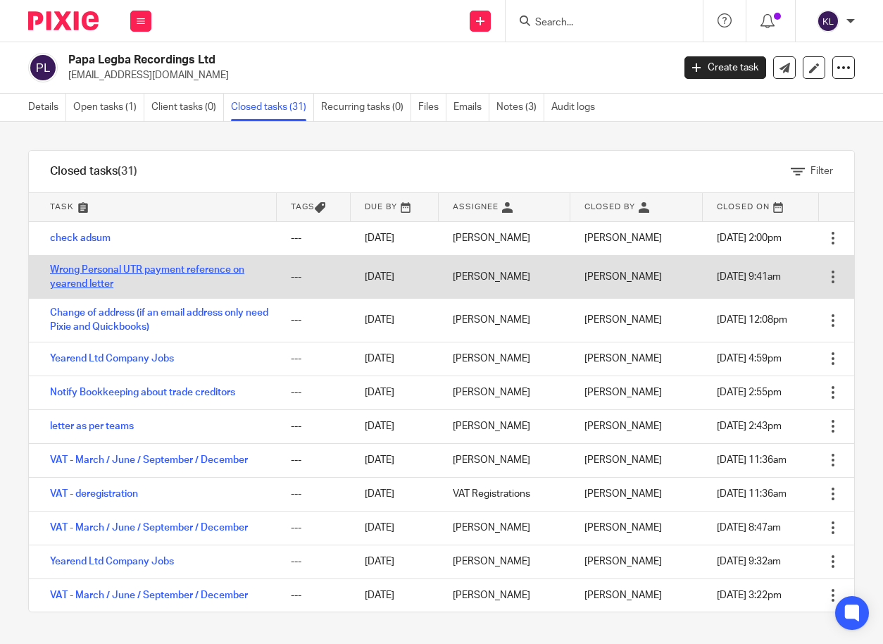
click at [150, 266] on link "Wrong Personal UTR payment reference on yearend letter" at bounding box center [147, 277] width 194 height 24
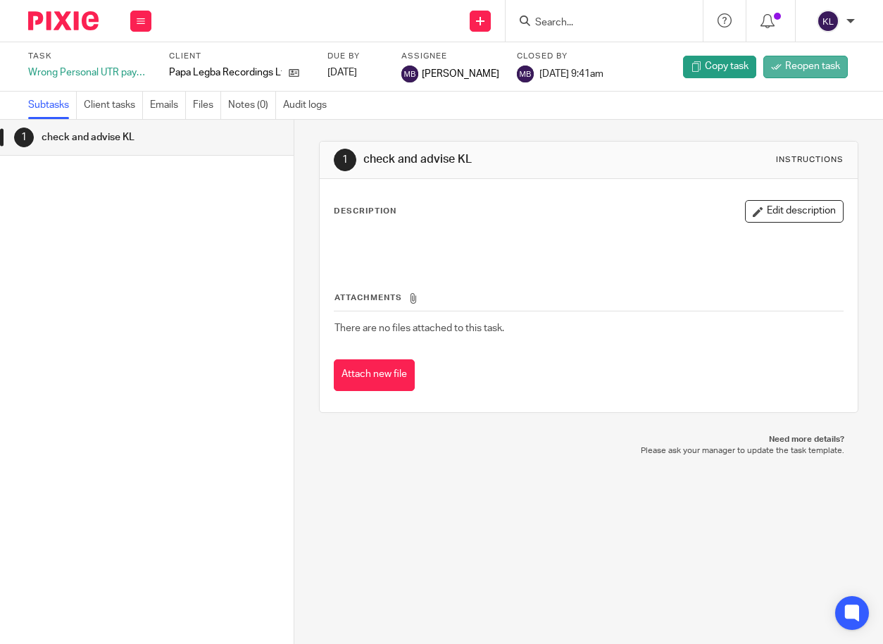
click at [794, 71] on span "Reopen task" at bounding box center [812, 66] width 55 height 14
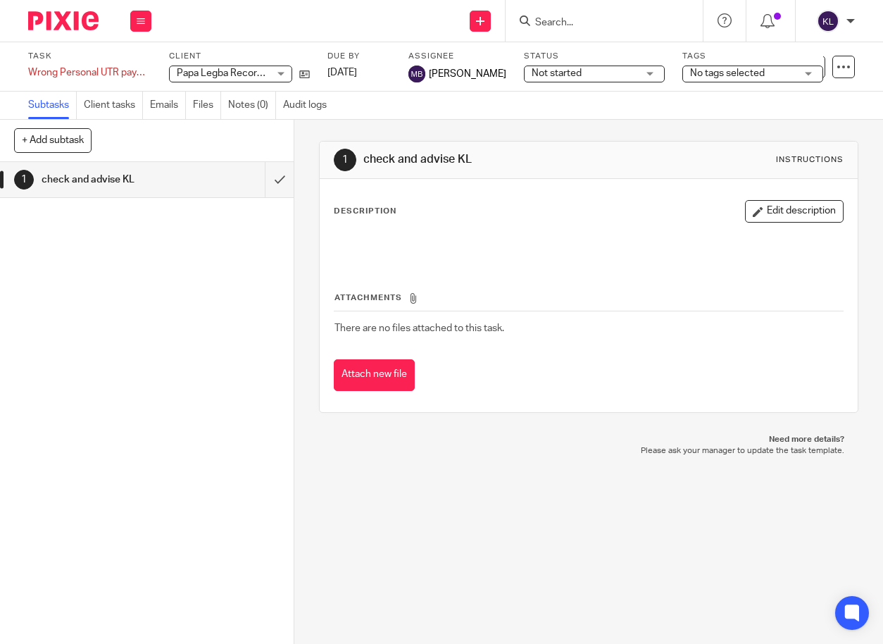
click at [463, 535] on div "1 check and advise KL Instructions Description Edit description Attachments The…" at bounding box center [588, 382] width 589 height 524
click at [304, 70] on icon at bounding box center [304, 74] width 11 height 11
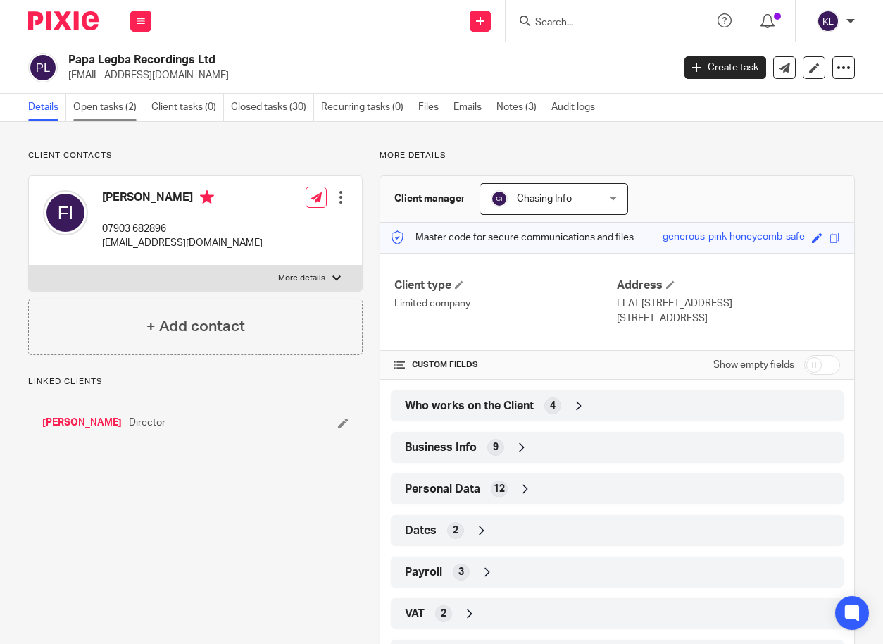
click at [106, 105] on link "Open tasks (2)" at bounding box center [108, 107] width 71 height 27
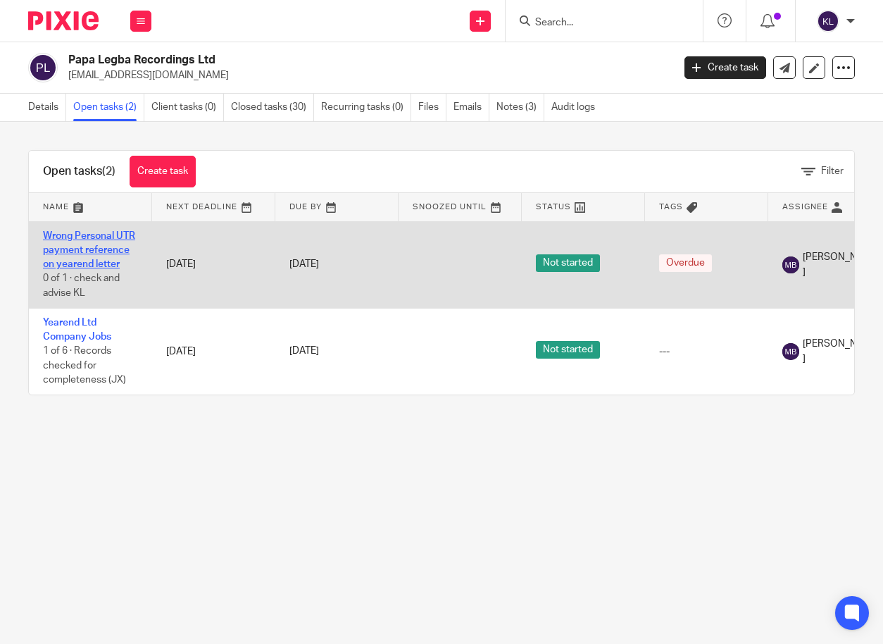
click at [79, 239] on link "Wrong Personal UTR payment reference on yearend letter" at bounding box center [89, 250] width 92 height 39
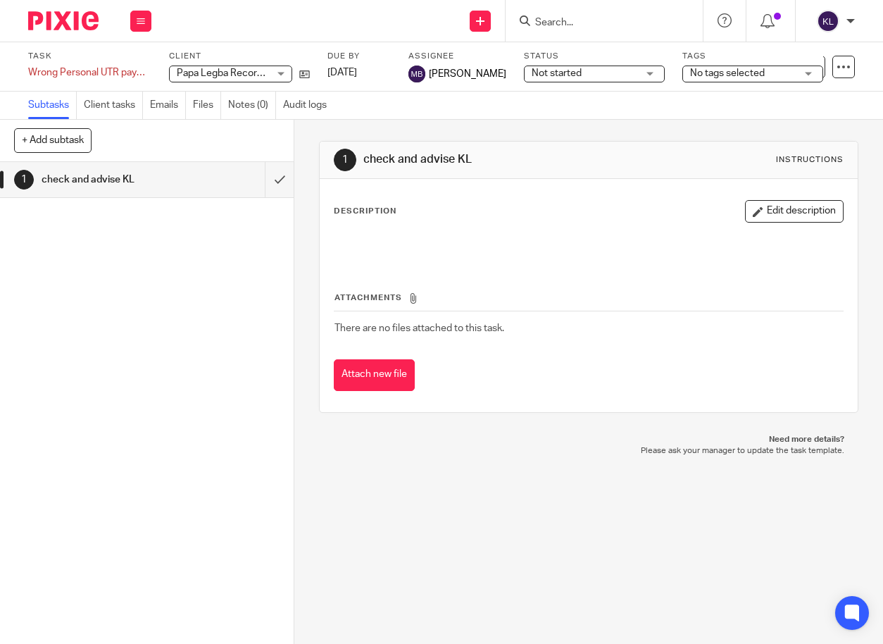
click at [213, 308] on div "1 check and advise KL" at bounding box center [147, 403] width 294 height 482
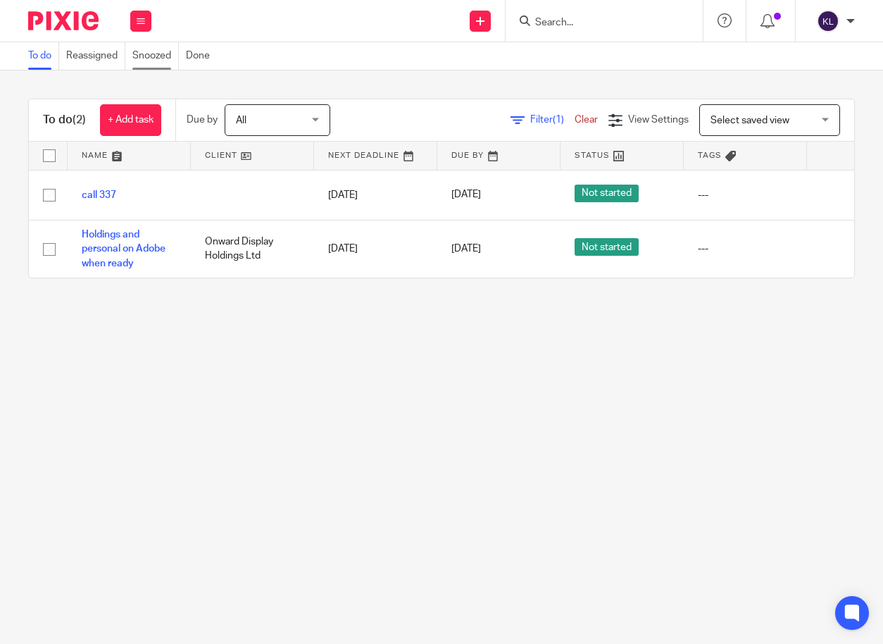
click at [168, 54] on link "Snoozed" at bounding box center [155, 55] width 46 height 27
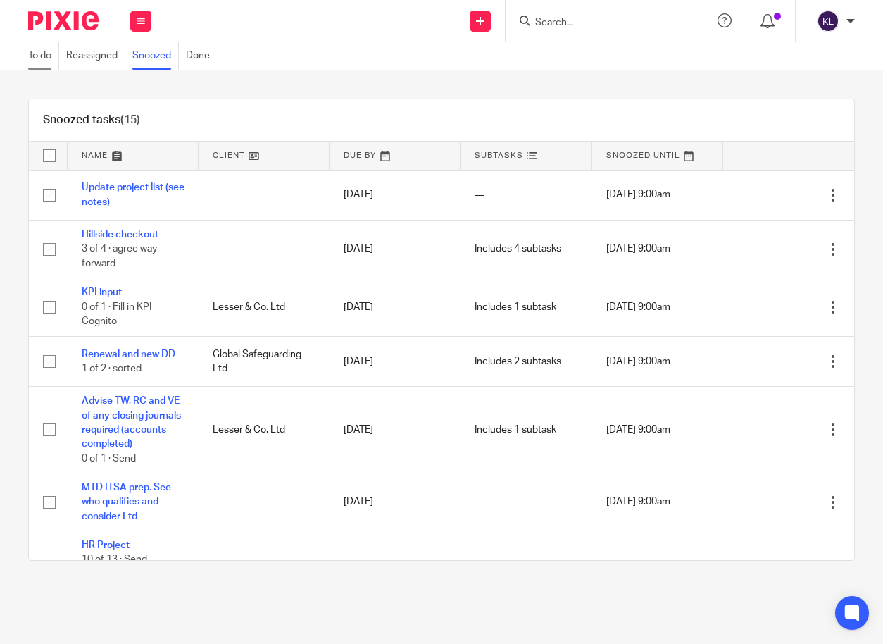
click at [33, 65] on link "To do" at bounding box center [43, 55] width 31 height 27
